Goal: Task Accomplishment & Management: Complete application form

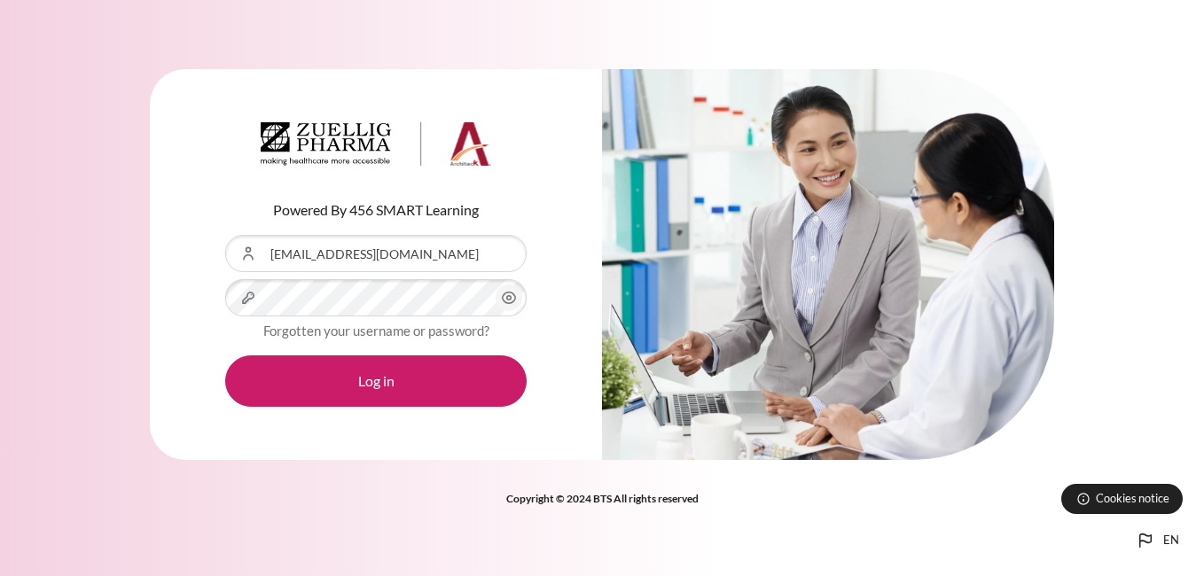
click at [225, 355] on button "Log in" at bounding box center [375, 380] width 301 height 51
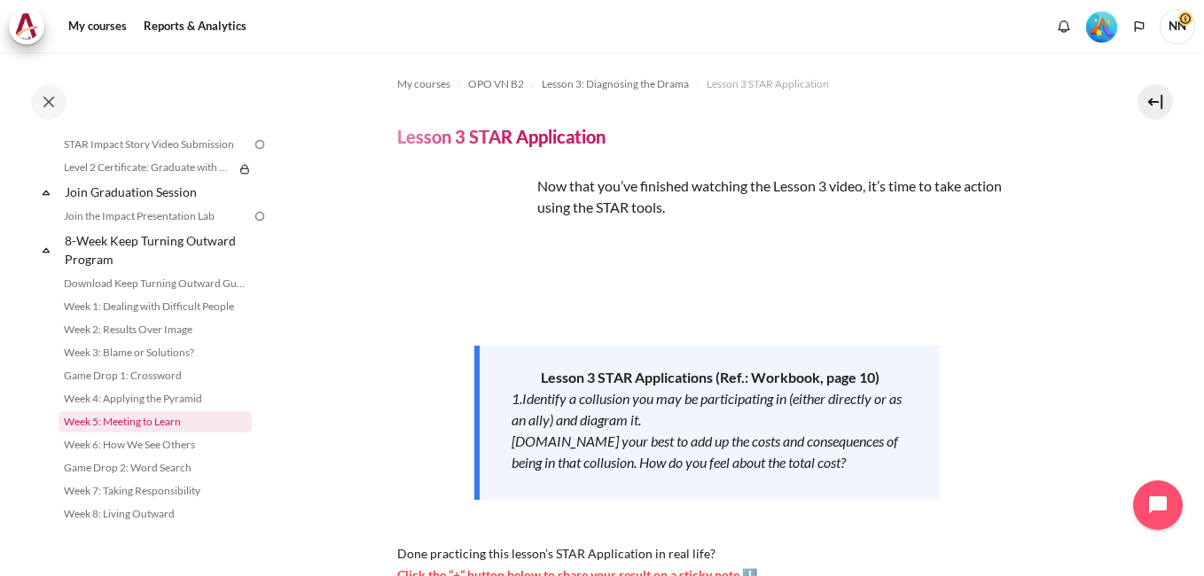
scroll to position [1949, 0]
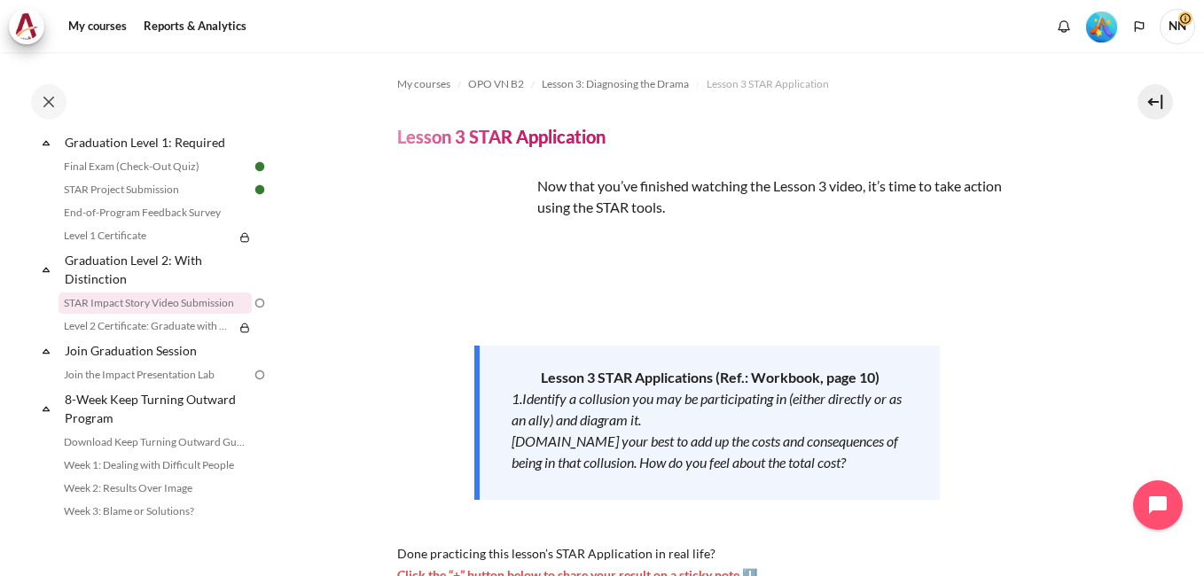
click at [191, 314] on link "STAR Impact Story Video Submission" at bounding box center [155, 303] width 193 height 21
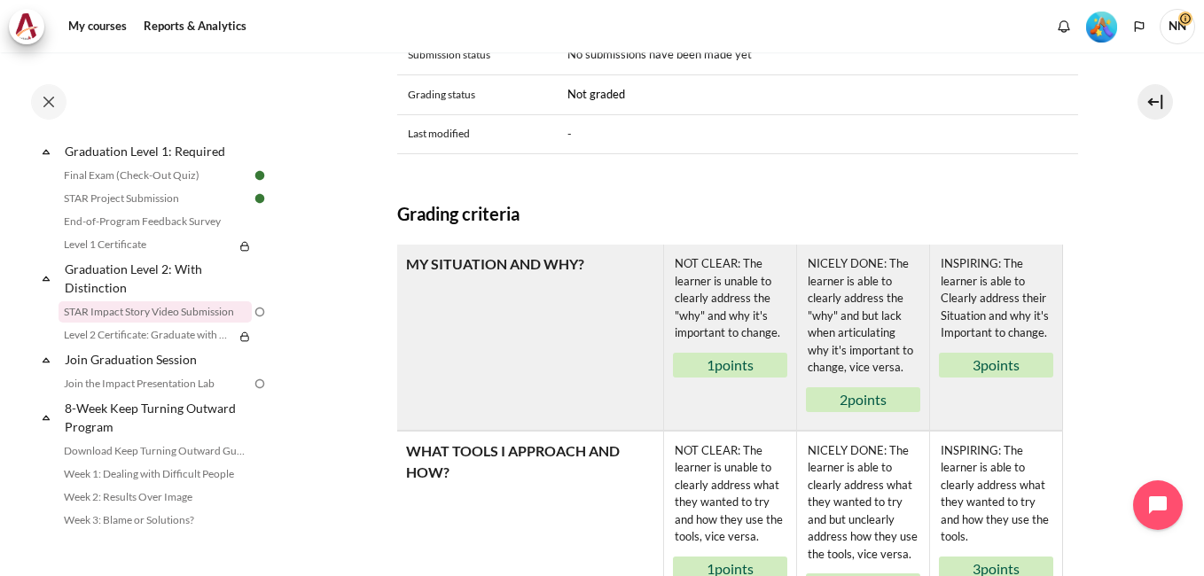
scroll to position [434, 0]
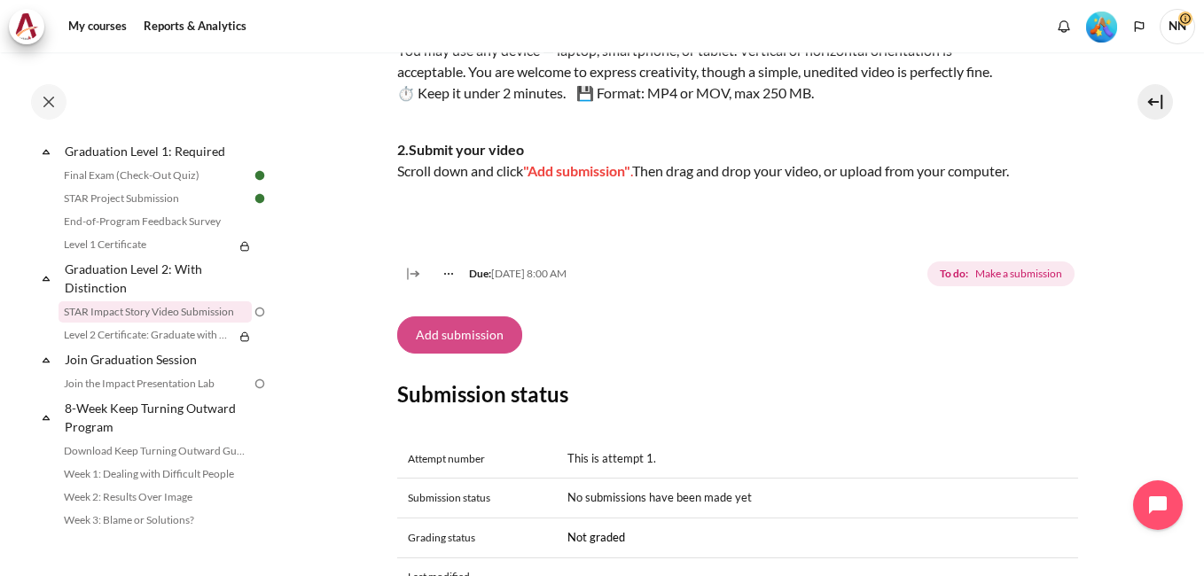
click at [465, 354] on button "Add submission" at bounding box center [459, 334] width 125 height 37
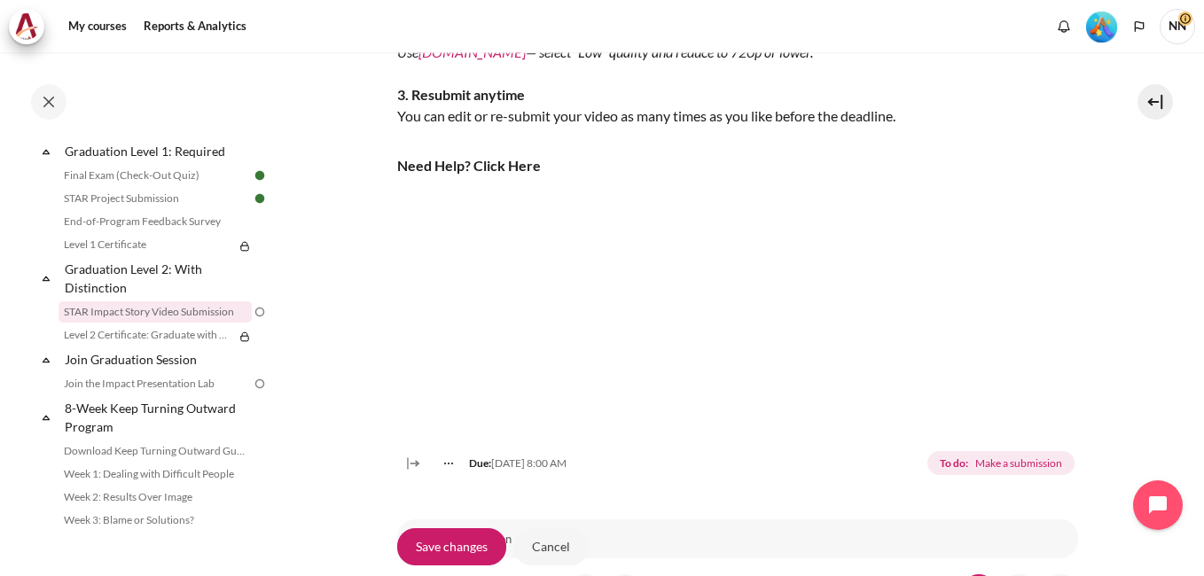
scroll to position [621, 0]
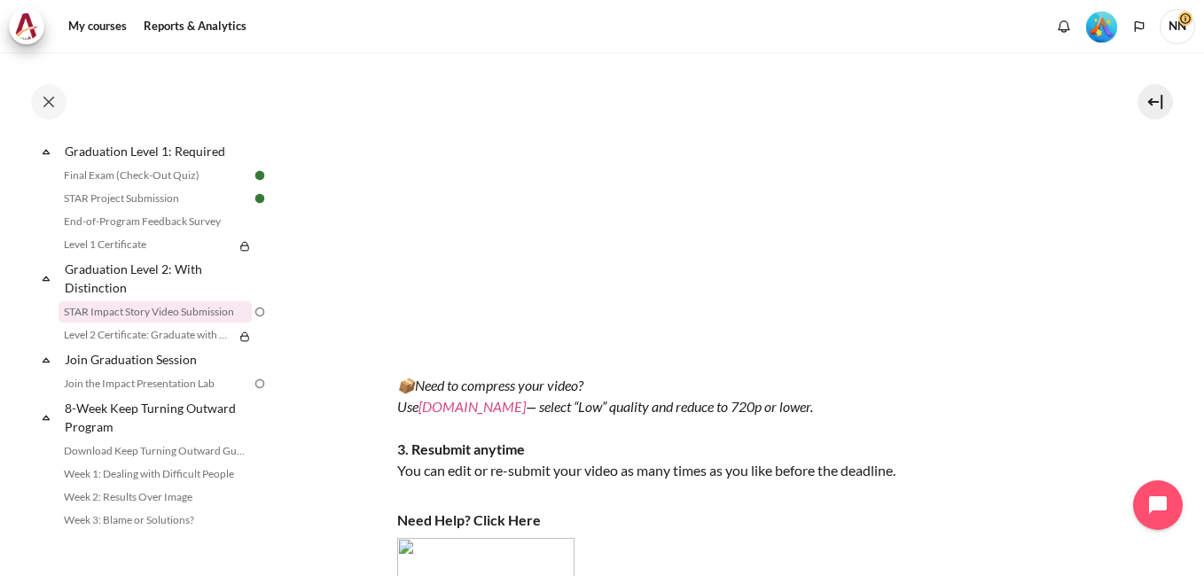
click at [449, 415] on link "VEED.IO" at bounding box center [471, 406] width 107 height 17
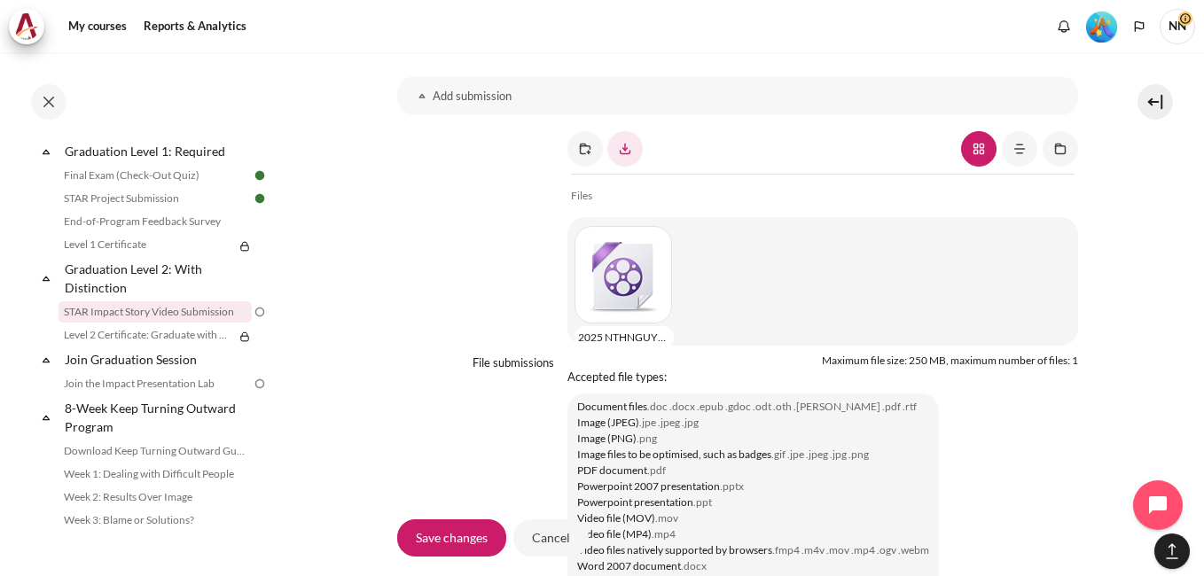
scroll to position [10, 0]
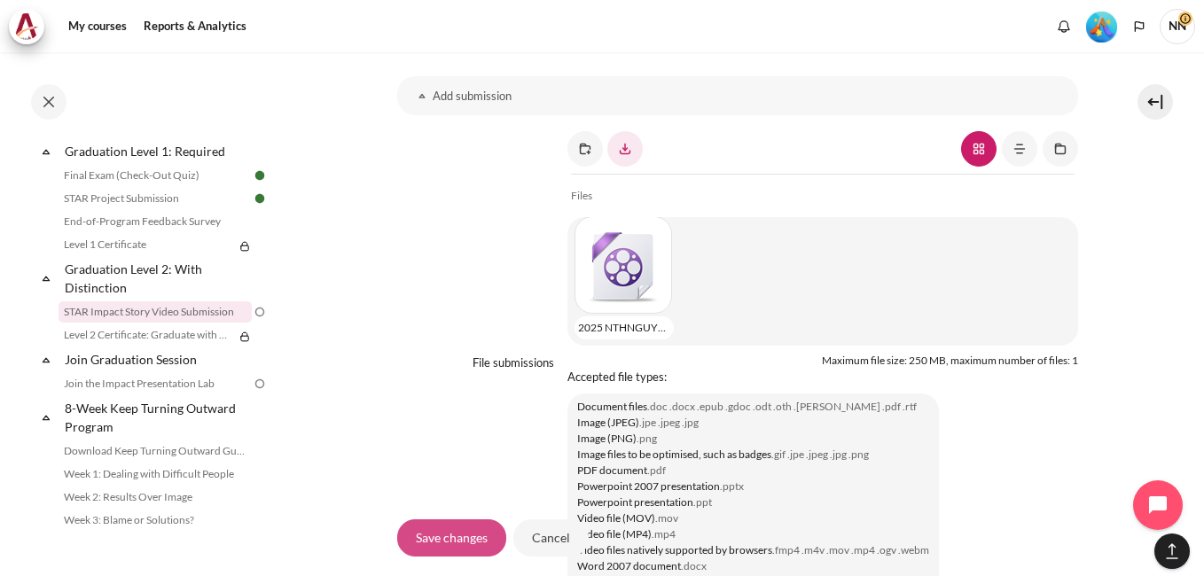
click at [443, 532] on input "Save changes" at bounding box center [451, 537] width 109 height 37
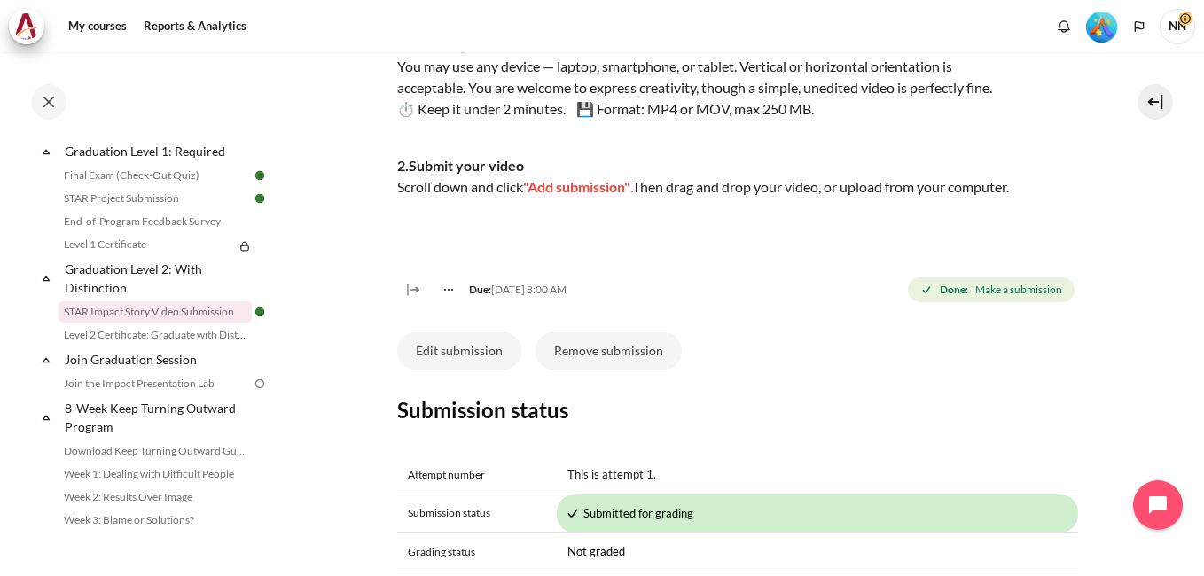
scroll to position [506, 0]
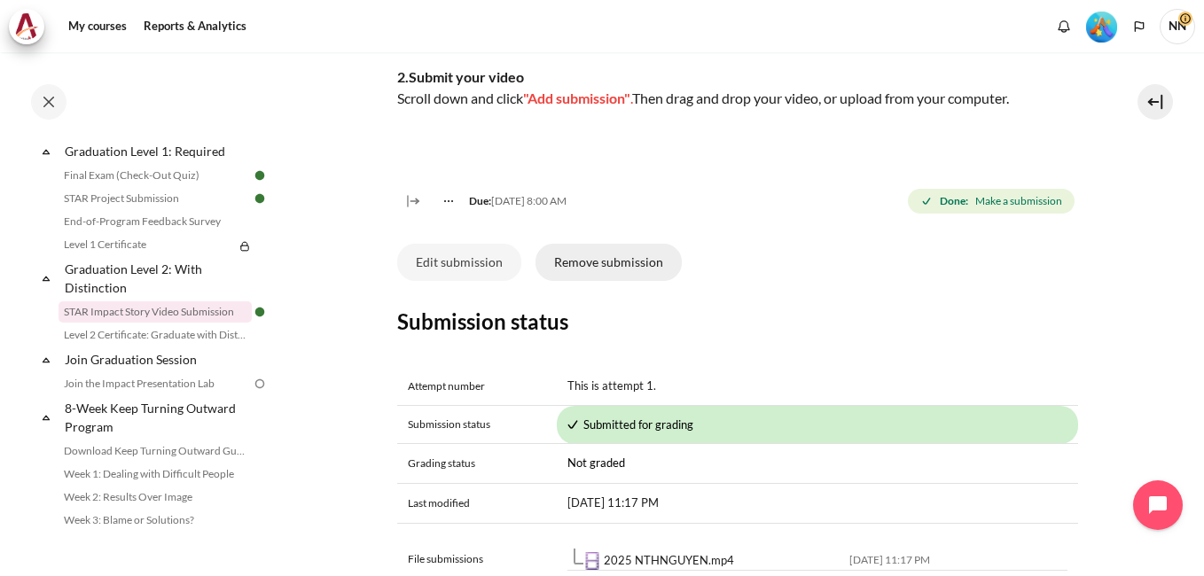
click at [626, 281] on button "Remove submission" at bounding box center [608, 262] width 146 height 37
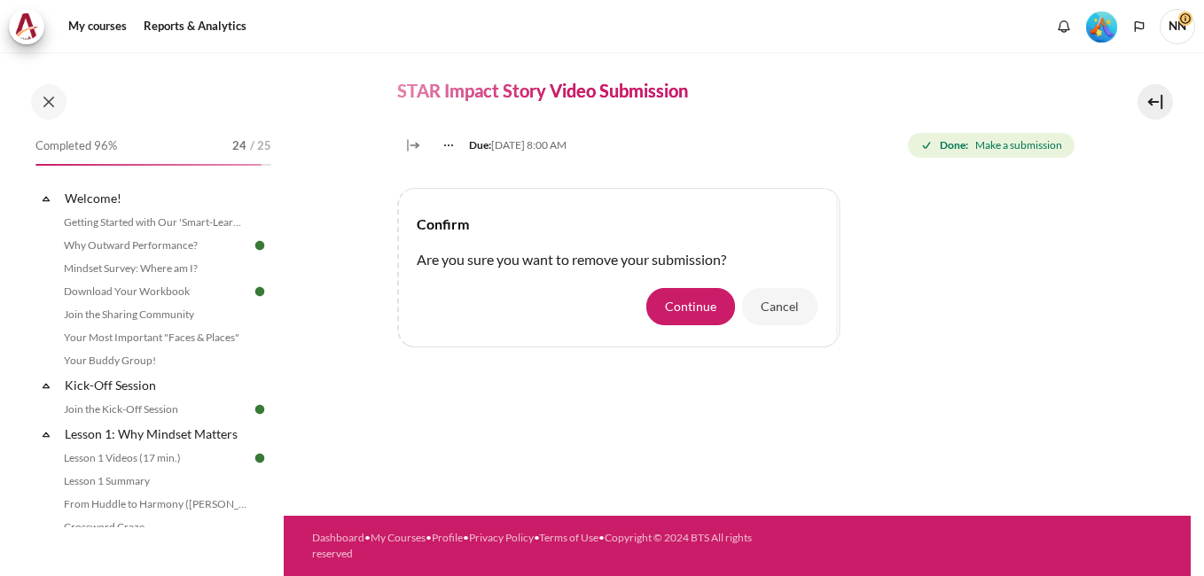
scroll to position [1941, 0]
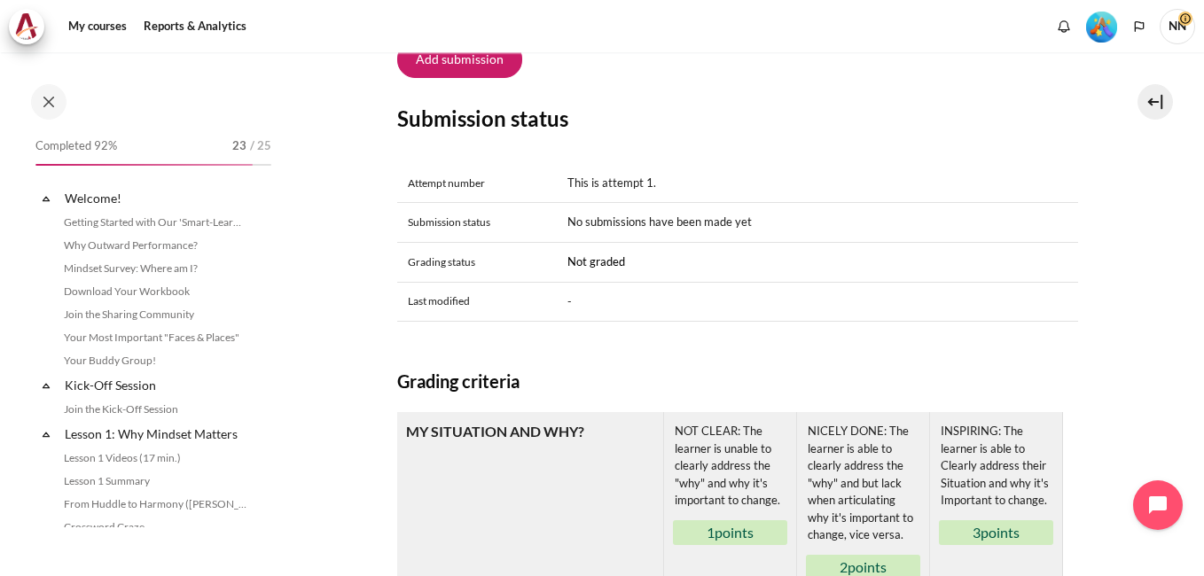
scroll to position [1941, 0]
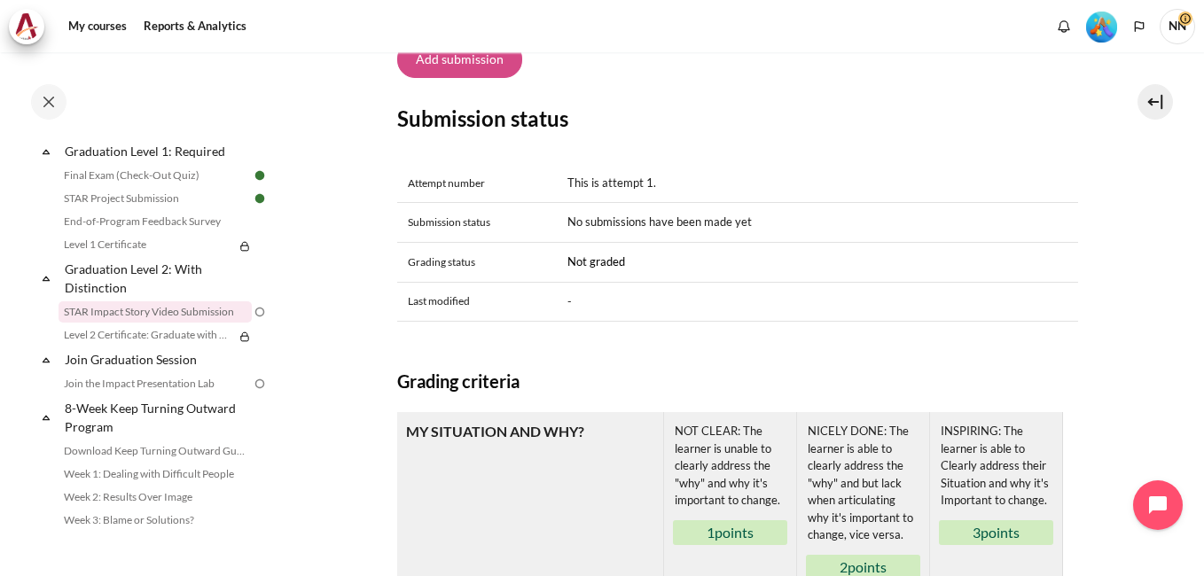
click at [464, 78] on button "Add submission" at bounding box center [459, 59] width 125 height 37
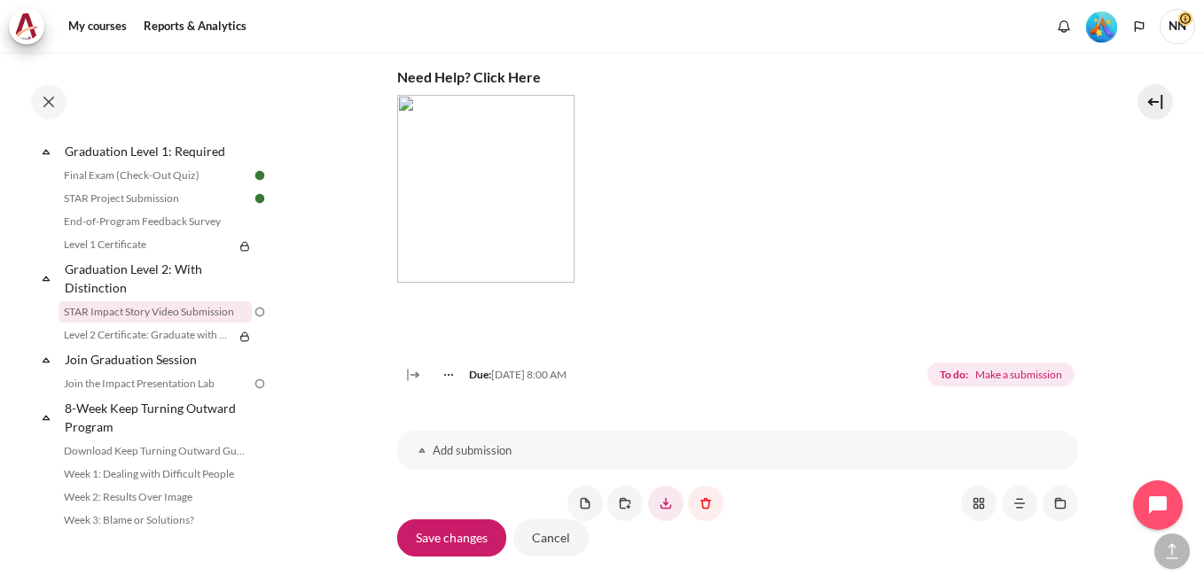
scroll to position [1330, 0]
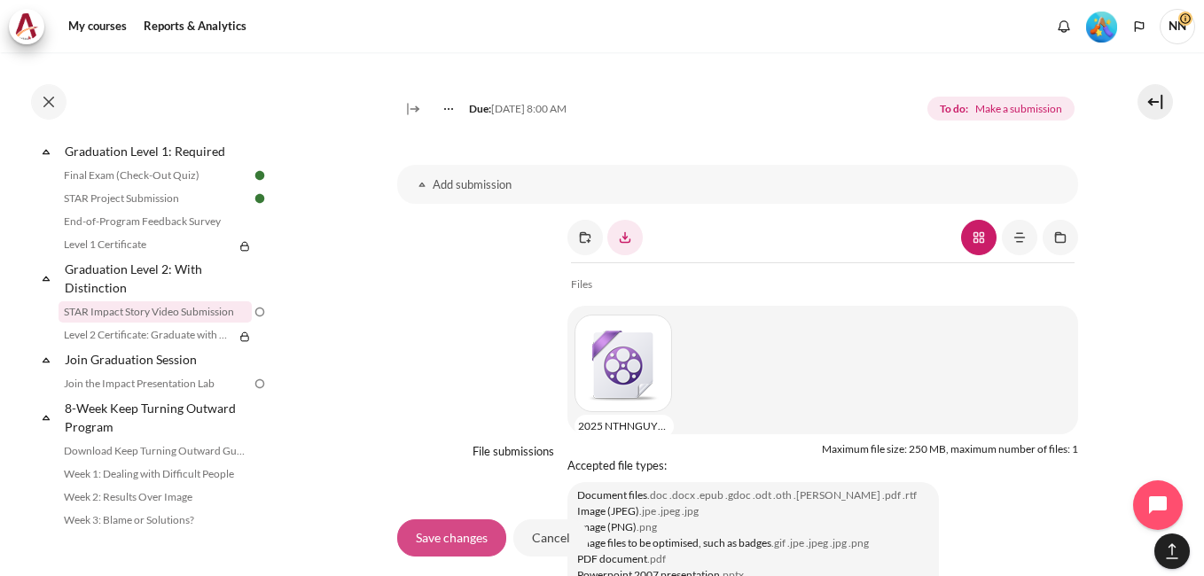
click at [467, 536] on input "Save changes" at bounding box center [451, 537] width 109 height 37
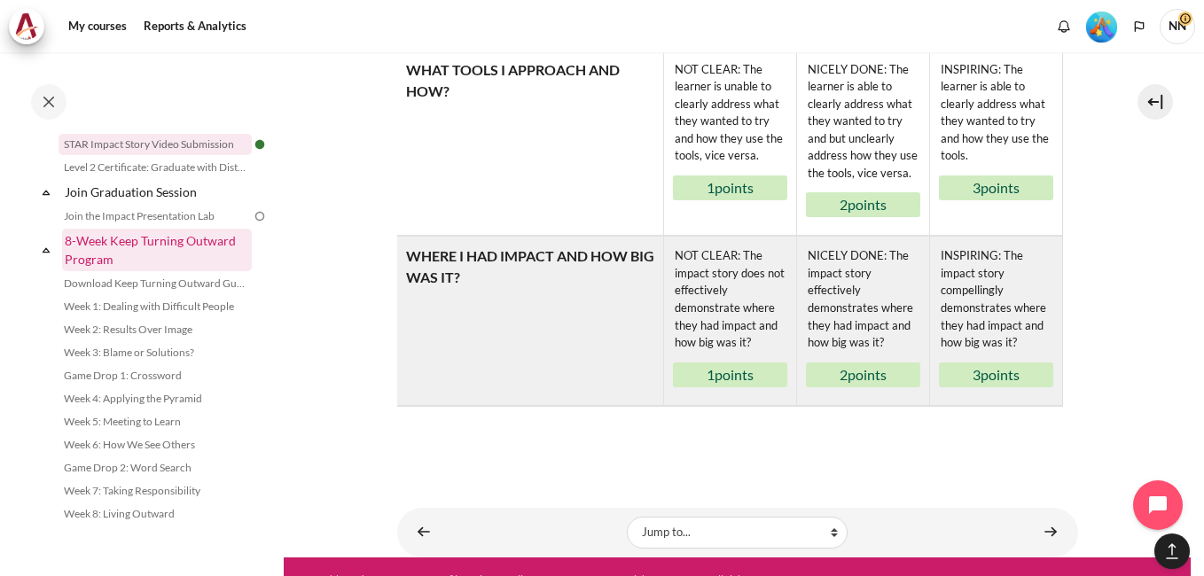
scroll to position [1941, 0]
